Goal: Information Seeking & Learning: Find specific fact

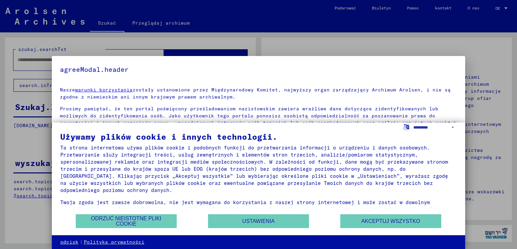
click at [115, 45] on div at bounding box center [258, 124] width 517 height 249
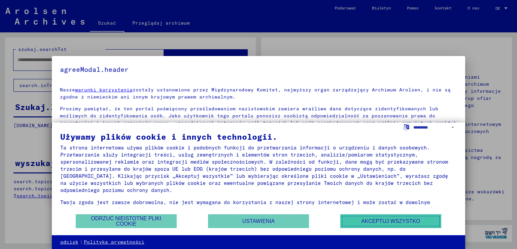
click at [378, 220] on font "Akceptuj wszystko" at bounding box center [390, 221] width 59 height 6
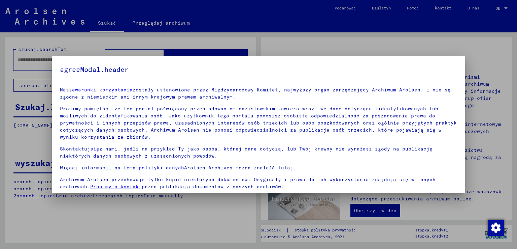
click at [36, 70] on div at bounding box center [258, 124] width 517 height 249
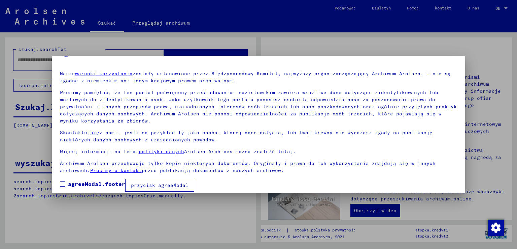
scroll to position [23, 0]
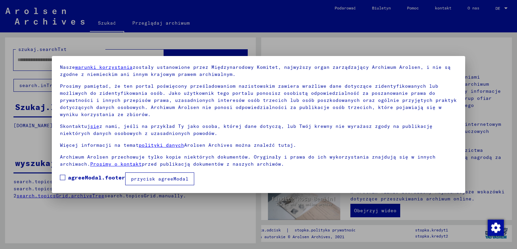
click at [138, 178] on font "przycisk agreeModal" at bounding box center [160, 178] width 58 height 6
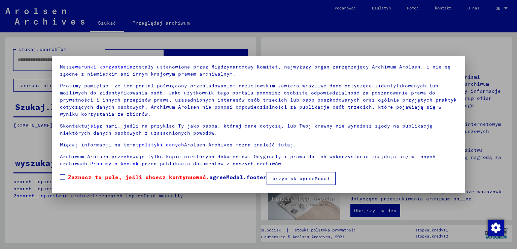
click at [290, 180] on font "przycisk agreeModal" at bounding box center [301, 178] width 58 height 6
click at [59, 175] on mat-dialog-content "Nasze warunki korzystania zostały ustanowione przez Międzynarodowy Komitet, naj…" at bounding box center [259, 122] width 414 height 126
drag, startPoint x: 60, startPoint y: 175, endPoint x: 67, endPoint y: 178, distance: 8.1
click at [61, 176] on span at bounding box center [62, 176] width 5 height 5
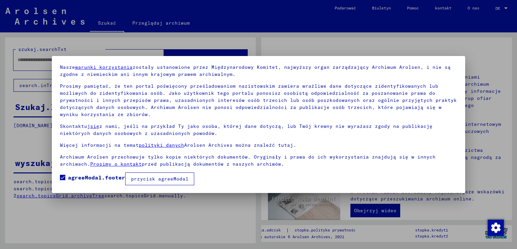
click at [154, 182] on button "przycisk agreeModal" at bounding box center [159, 178] width 69 height 13
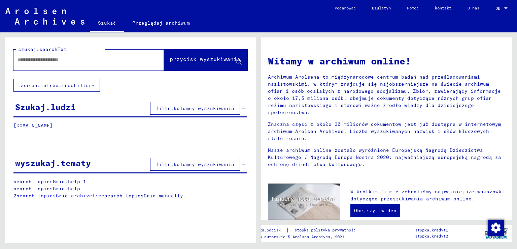
click at [43, 60] on input "text" at bounding box center [81, 59] width 126 height 7
click at [44, 88] on button "search.inTree.treeFilter" at bounding box center [56, 85] width 87 height 13
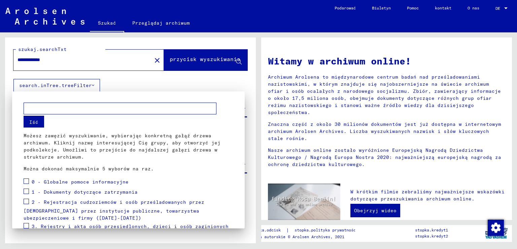
click at [50, 87] on div at bounding box center [258, 124] width 517 height 249
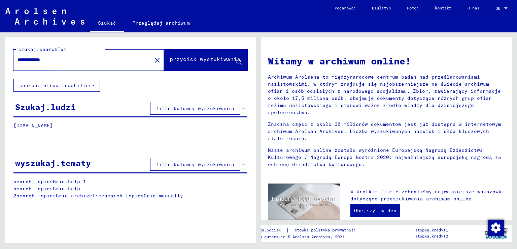
click at [184, 57] on font "przycisk wyszukiwania" at bounding box center [205, 59] width 71 height 7
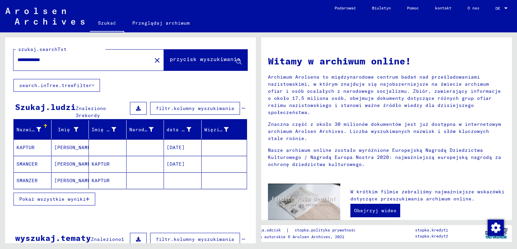
drag, startPoint x: 51, startPoint y: 57, endPoint x: 0, endPoint y: 54, distance: 50.6
click at [0, 54] on div "**********" at bounding box center [129, 137] width 259 height 211
type input "**********"
click at [187, 60] on font "przycisk wyszukiwania" at bounding box center [205, 59] width 71 height 7
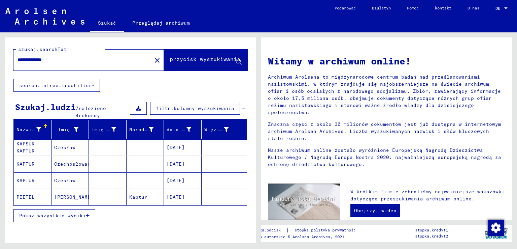
click at [167, 177] on font "[DATE]" at bounding box center [176, 180] width 18 height 6
